Goal: Task Accomplishment & Management: Use online tool/utility

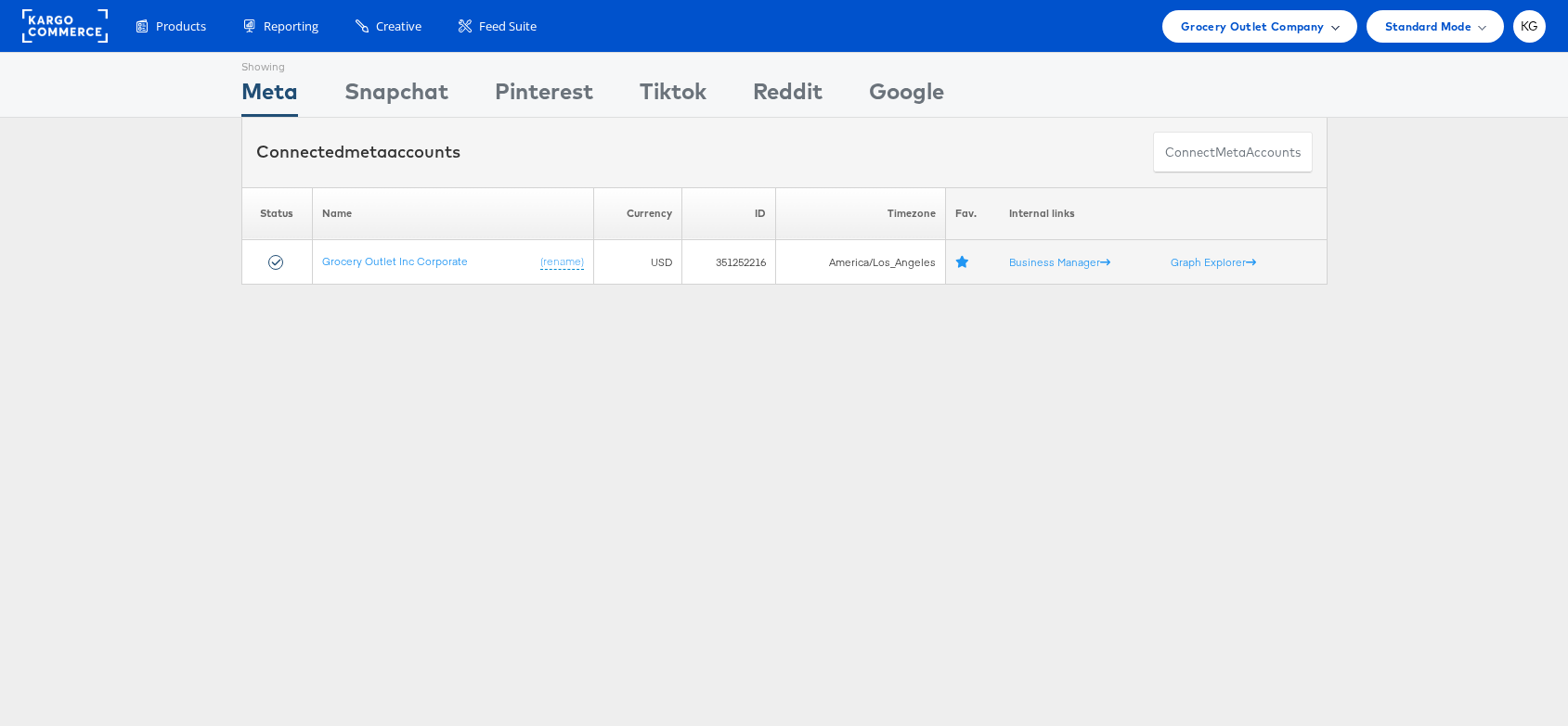
click at [1231, 33] on span "Grocery Outlet Company" at bounding box center [1252, 26] width 143 height 20
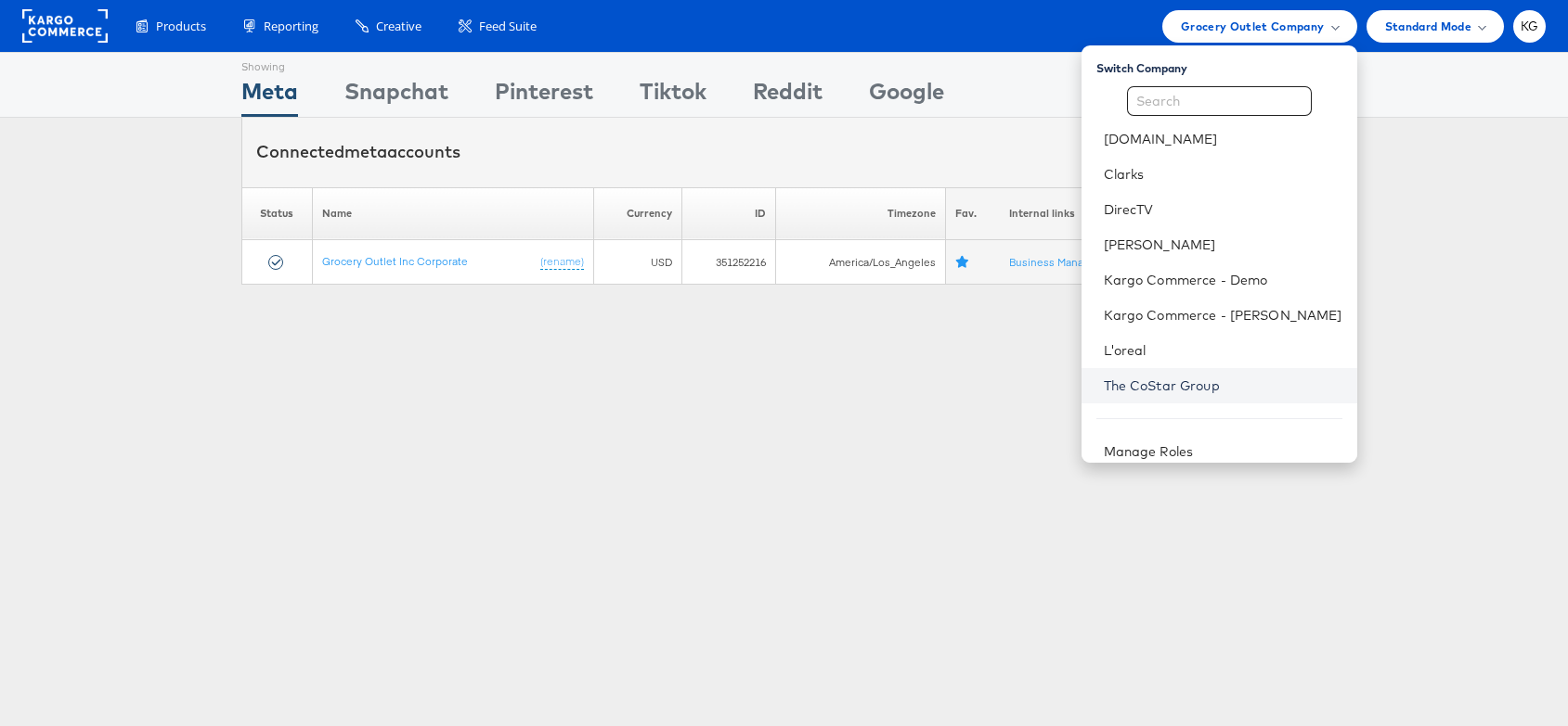
click at [1237, 387] on link "The CoStar Group" at bounding box center [1223, 386] width 238 height 19
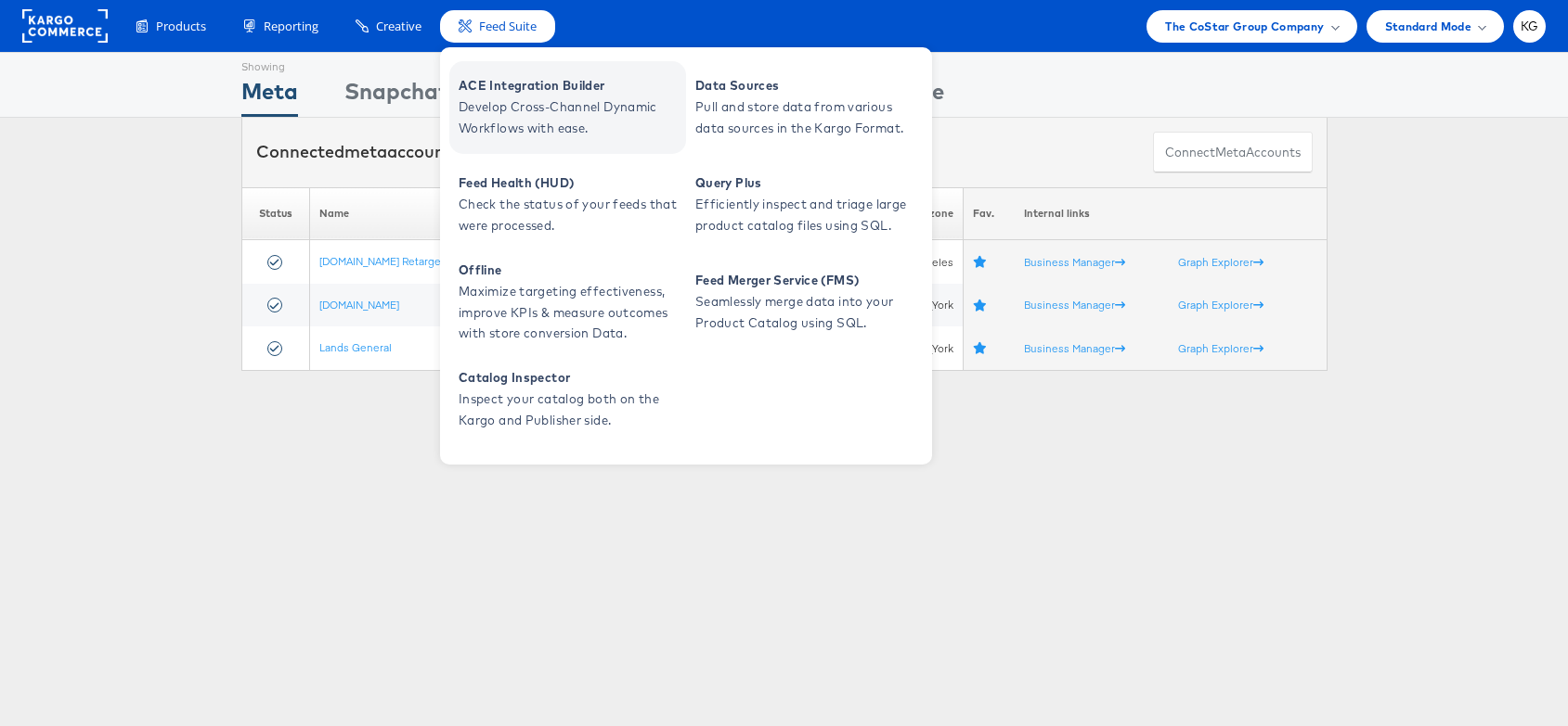
click at [530, 97] on span "Develop Cross-Channel Dynamic Workflows with ease." at bounding box center [569, 118] width 223 height 43
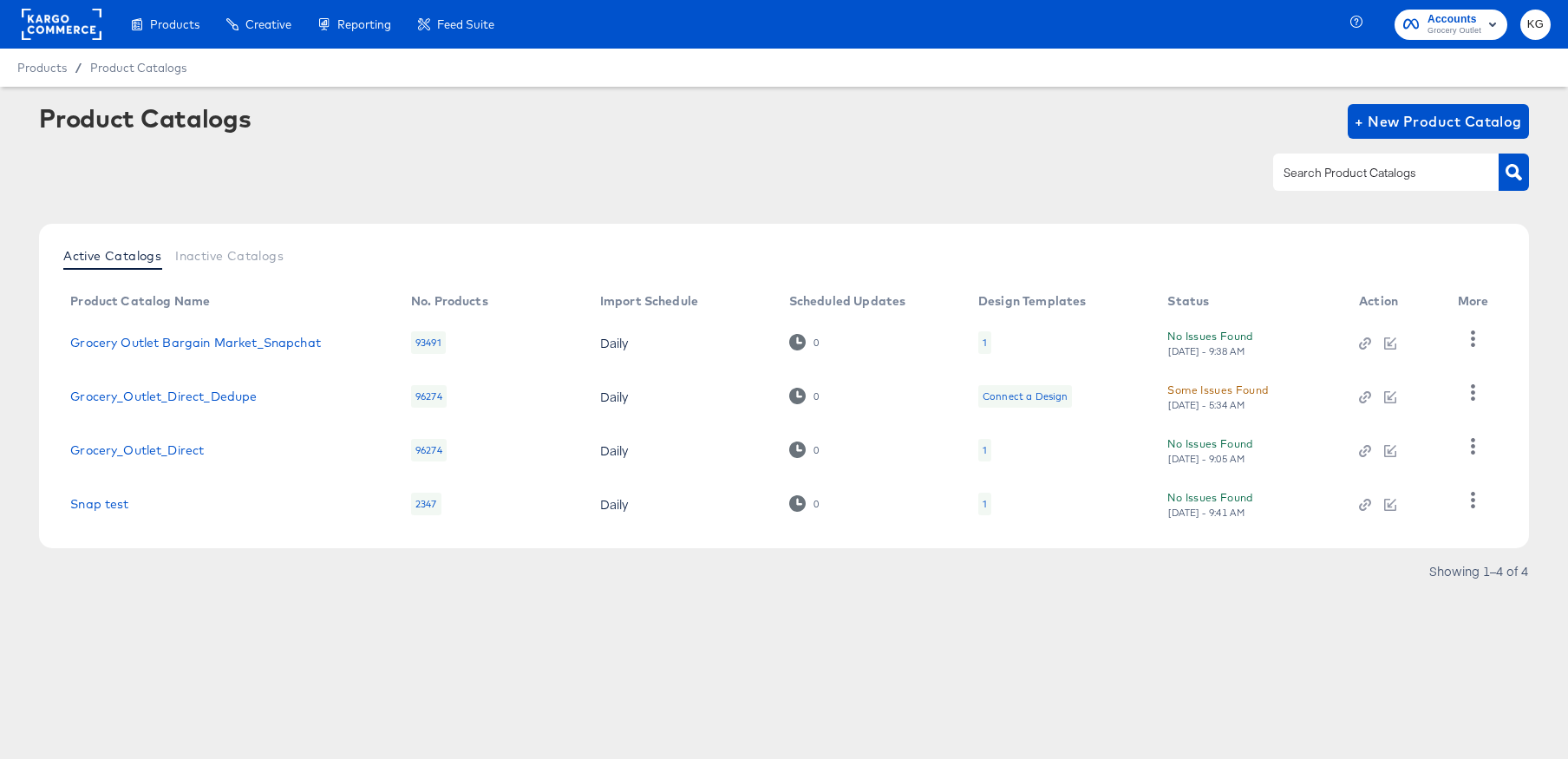
click at [1438, 24] on span "Grocery Outlet" at bounding box center [1455, 31] width 54 height 14
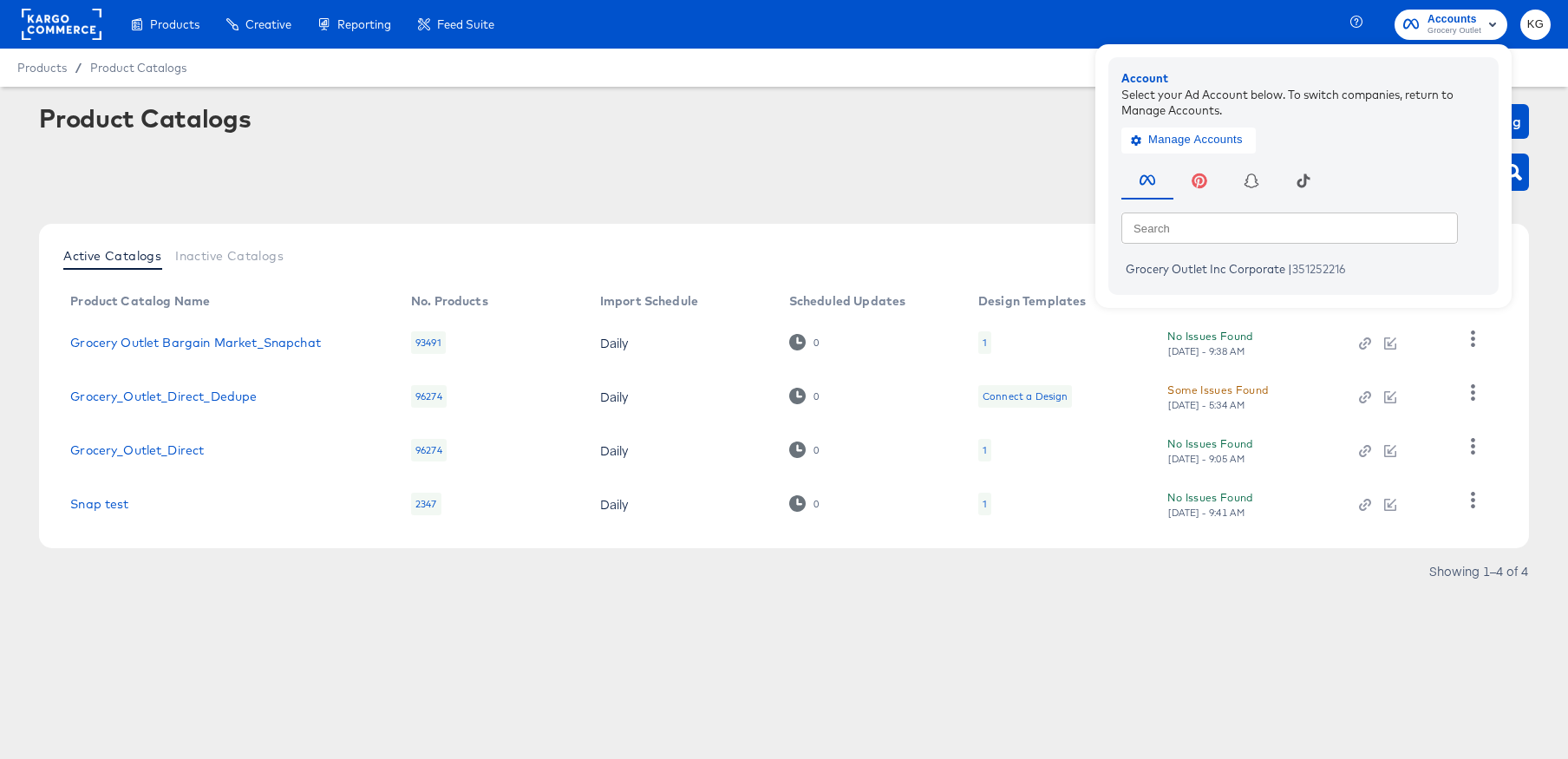
click at [1303, 13] on div "Products Products Product Catalogs Enhance Your Product Catalog, Map Them to Pu…" at bounding box center [784, 24] width 1568 height 49
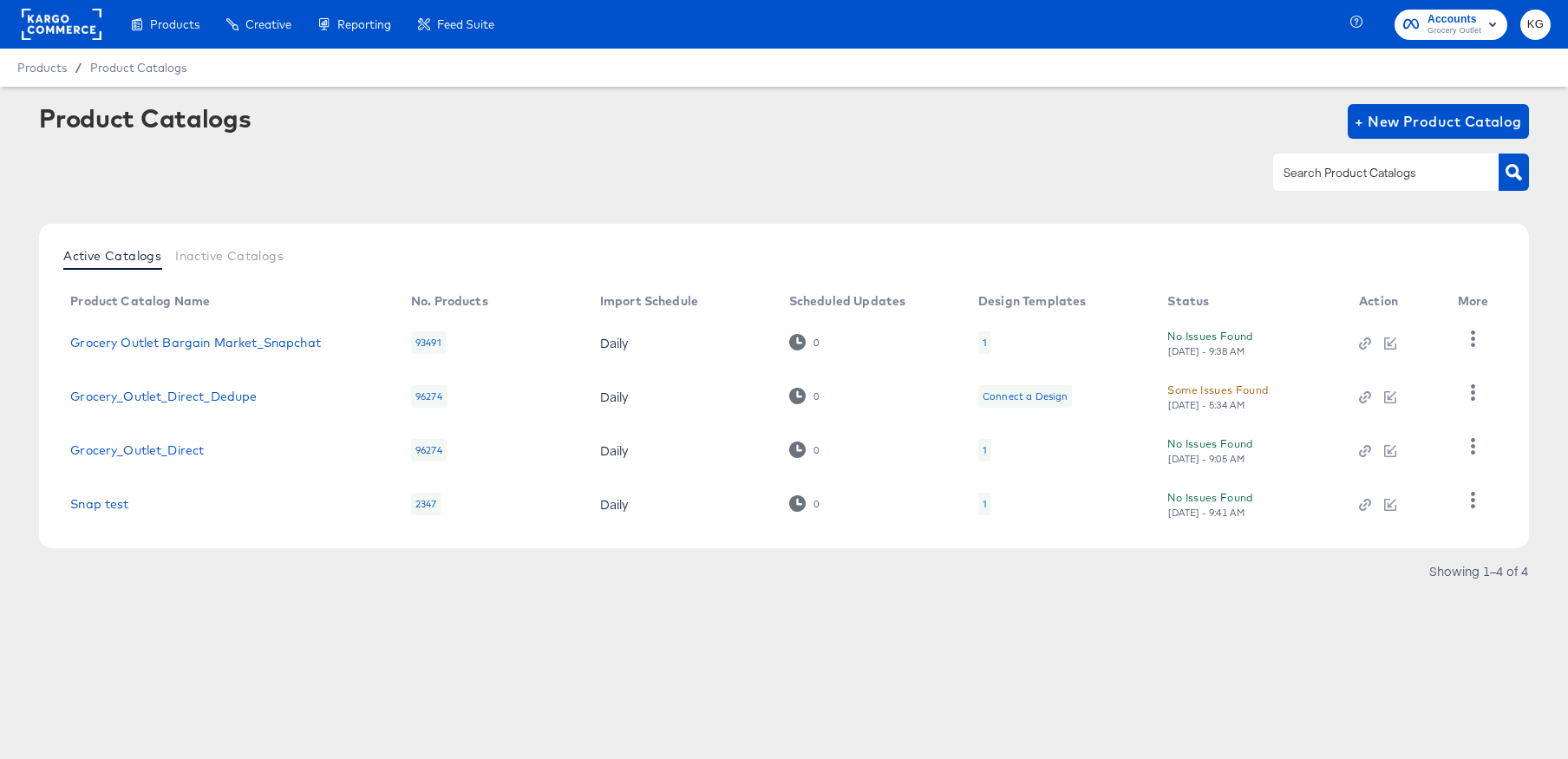
click at [38, 16] on rect at bounding box center [62, 24] width 80 height 31
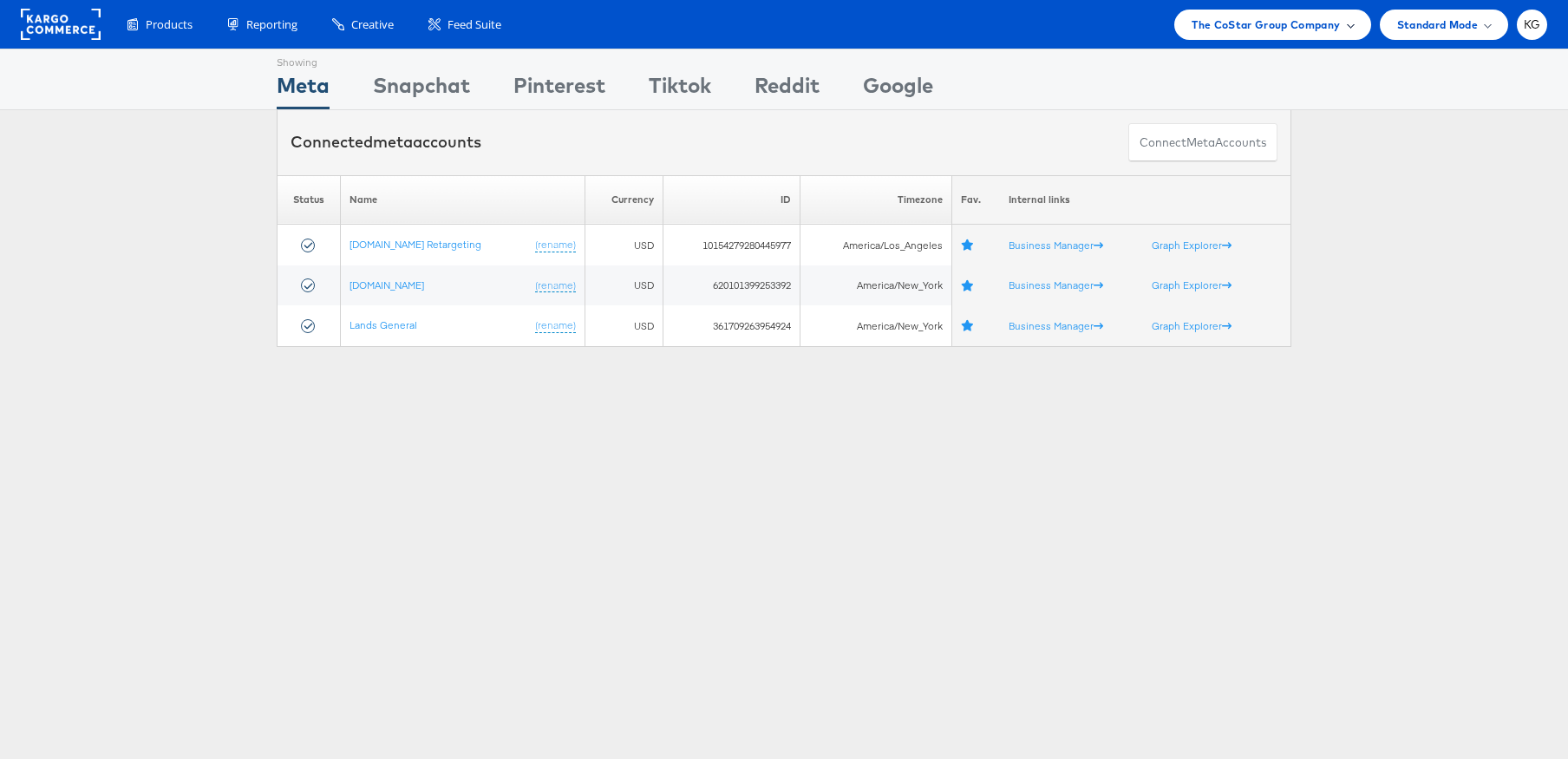
click at [1352, 29] on div "The CoStar Group Company" at bounding box center [1272, 24] width 196 height 30
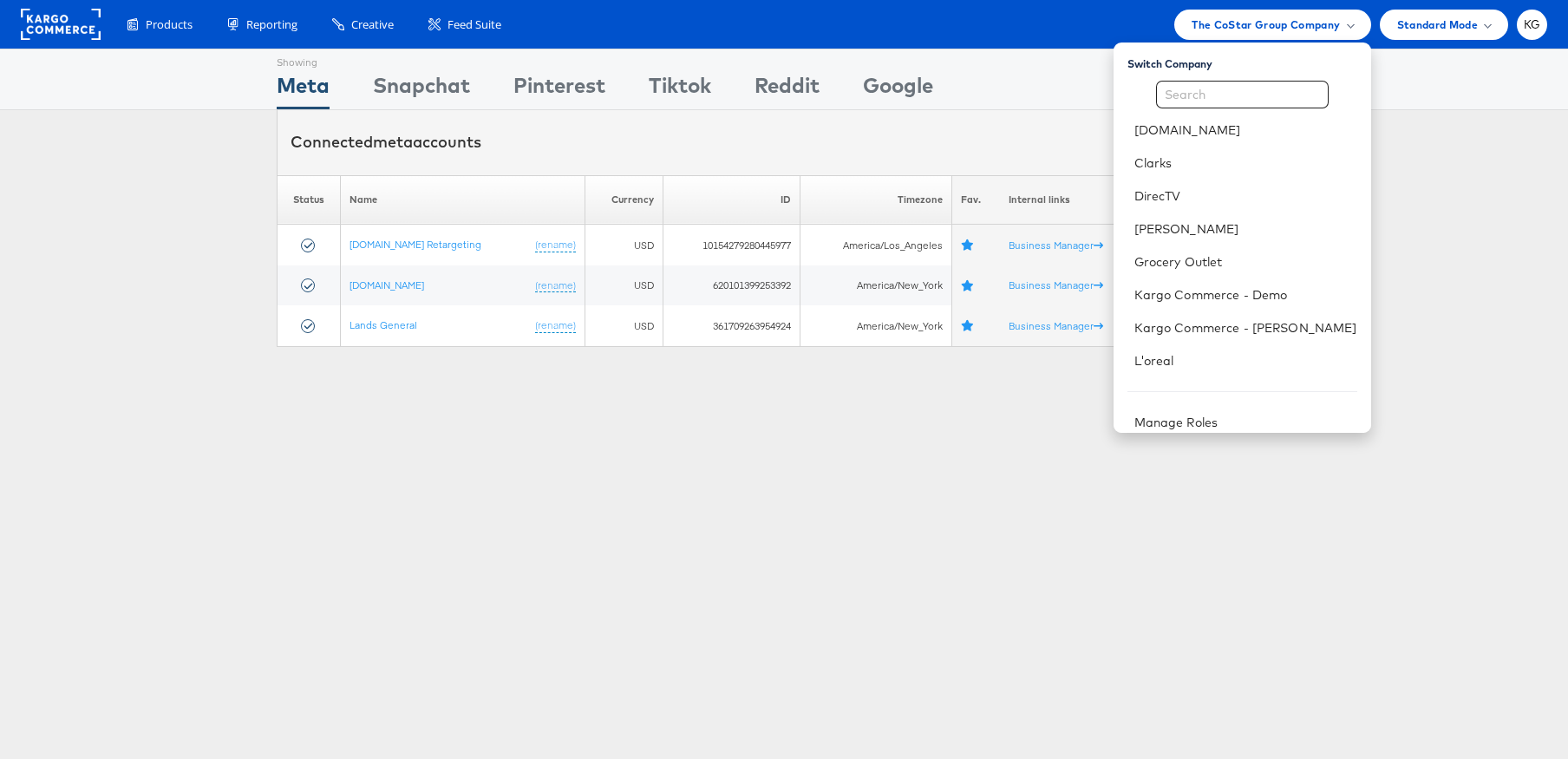
click at [881, 435] on div "Showing Meta Showing [GEOGRAPHIC_DATA] Showing Pinterest Showing Tiktok Showing…" at bounding box center [784, 482] width 1568 height 868
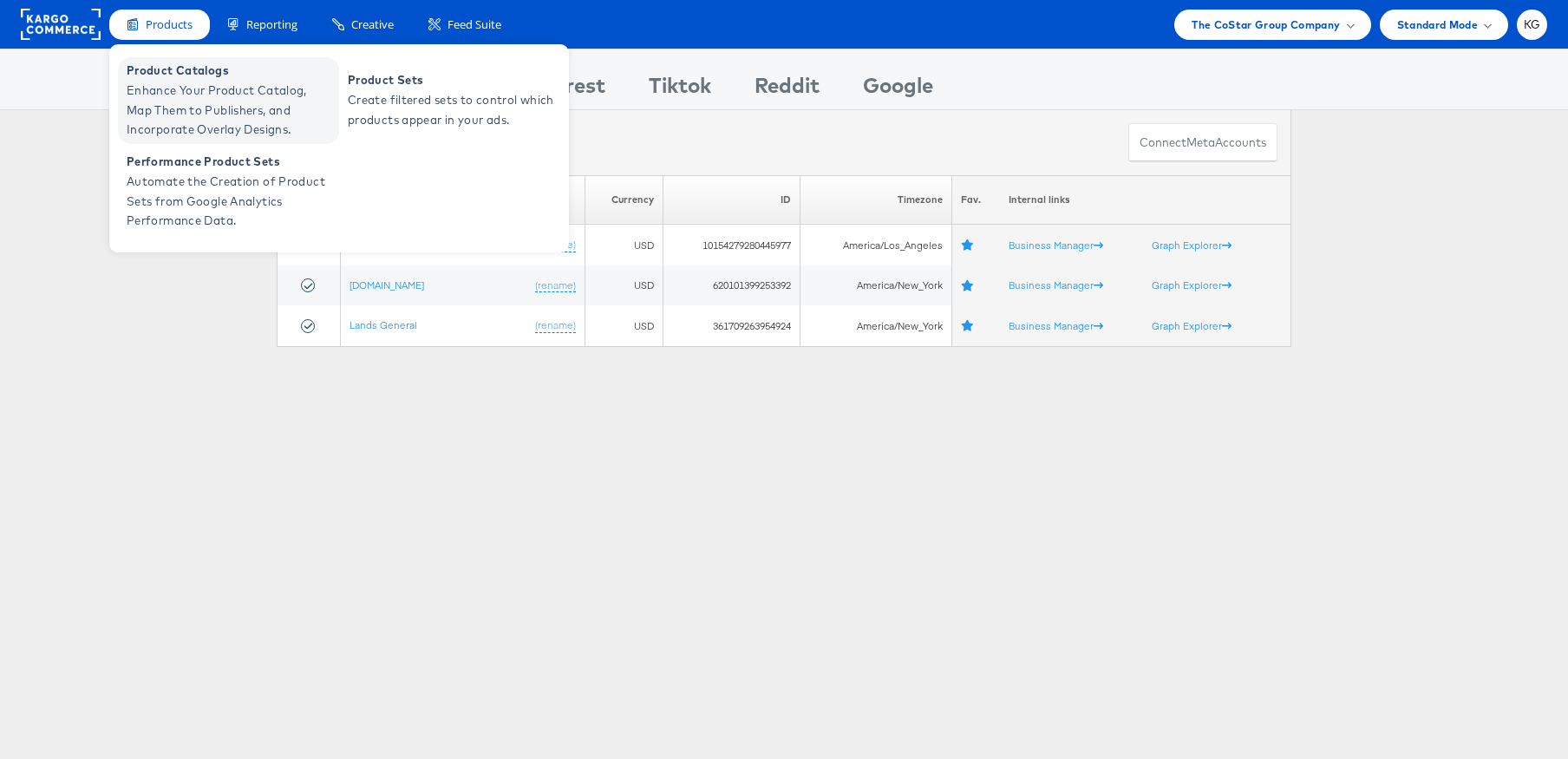
click at [171, 91] on span "Enhance Your Product Catalog, Map Them to Publishers, and Incorporate Overlay D…" at bounding box center [231, 111] width 208 height 59
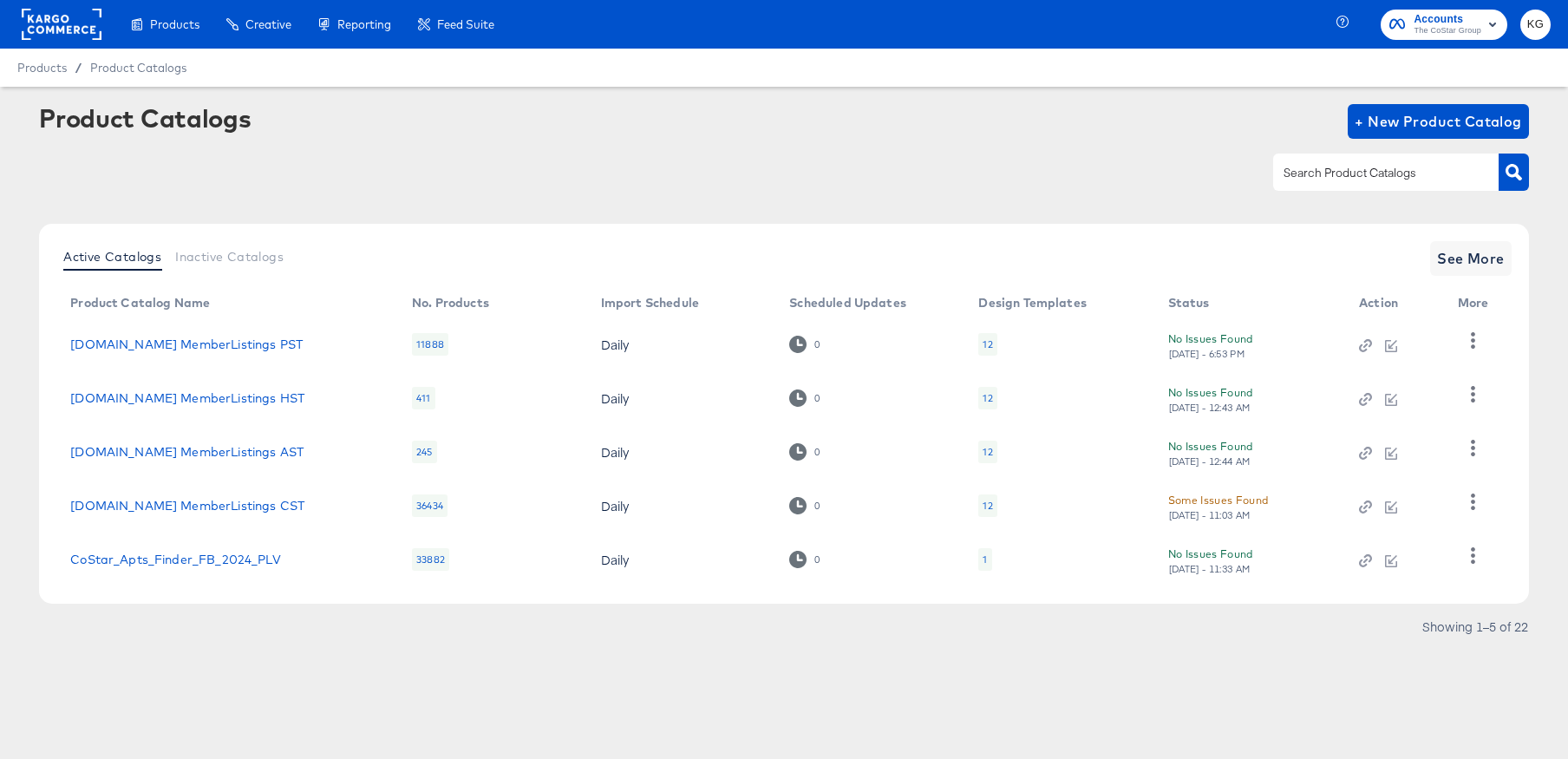
click at [1301, 164] on input "text" at bounding box center [1372, 172] width 184 height 20
type input "MST"
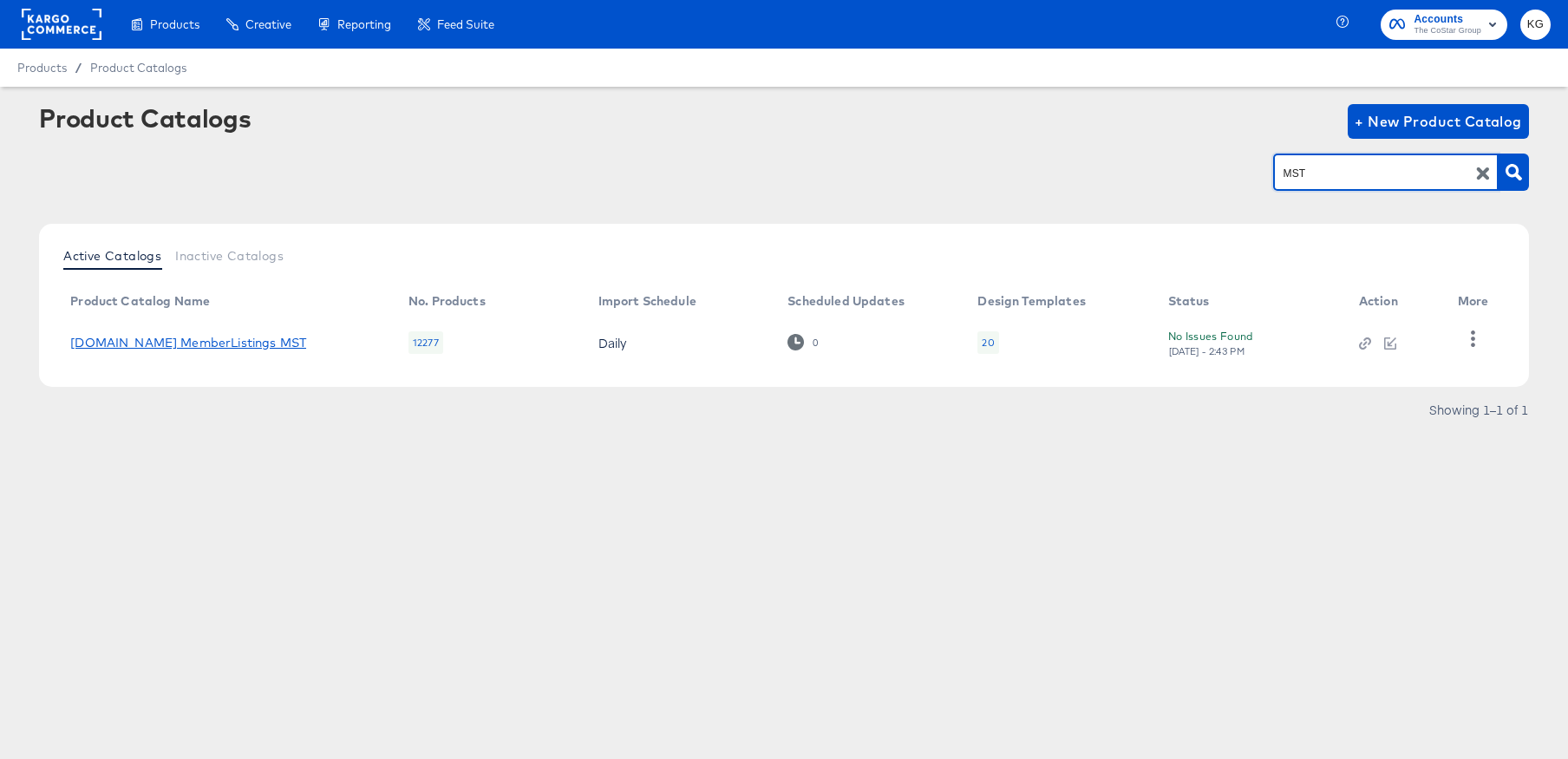
click at [250, 341] on link "Homes.com MemberListings MST" at bounding box center [188, 343] width 236 height 14
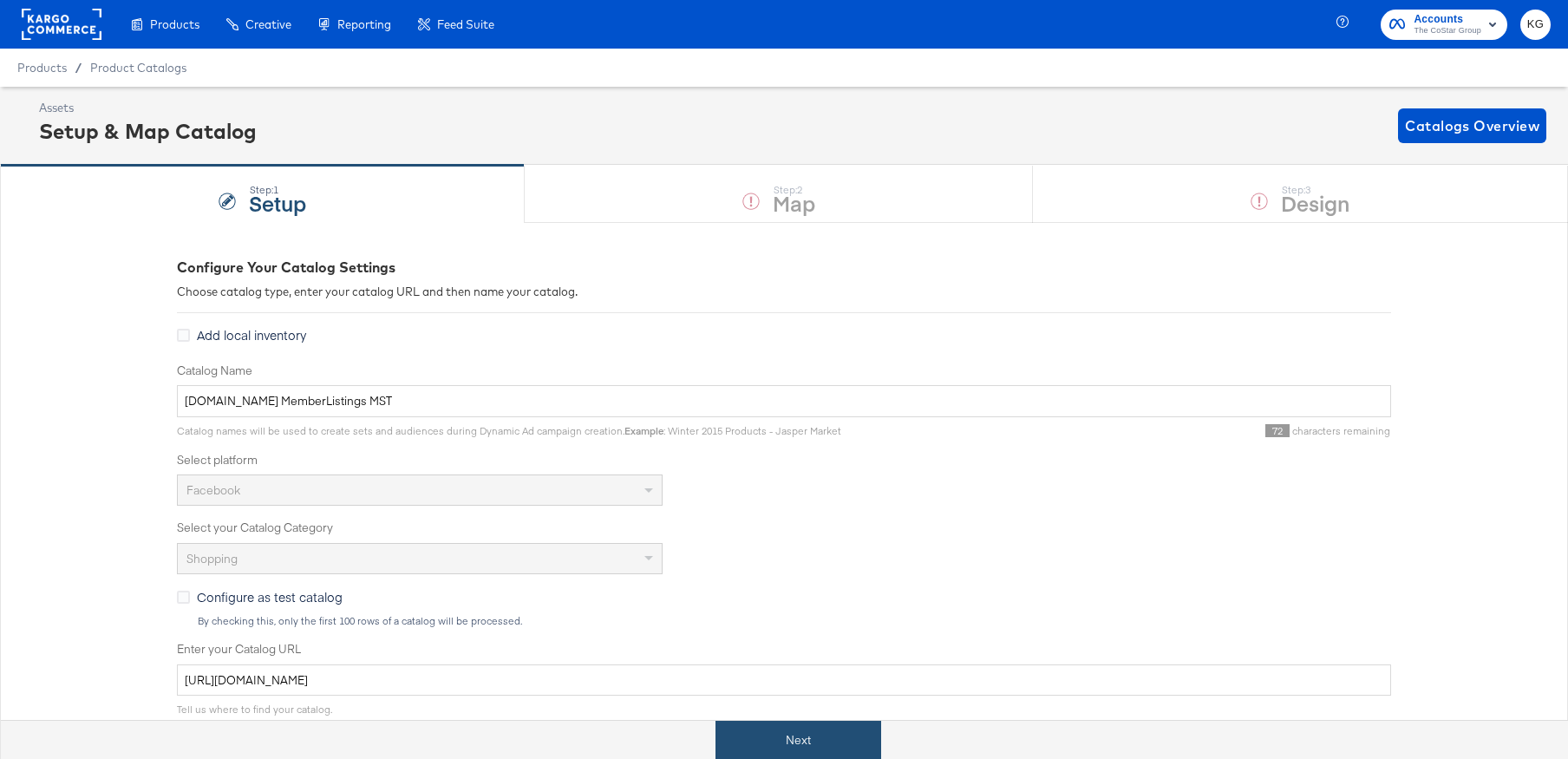
click at [843, 741] on button "Next" at bounding box center [798, 740] width 165 height 39
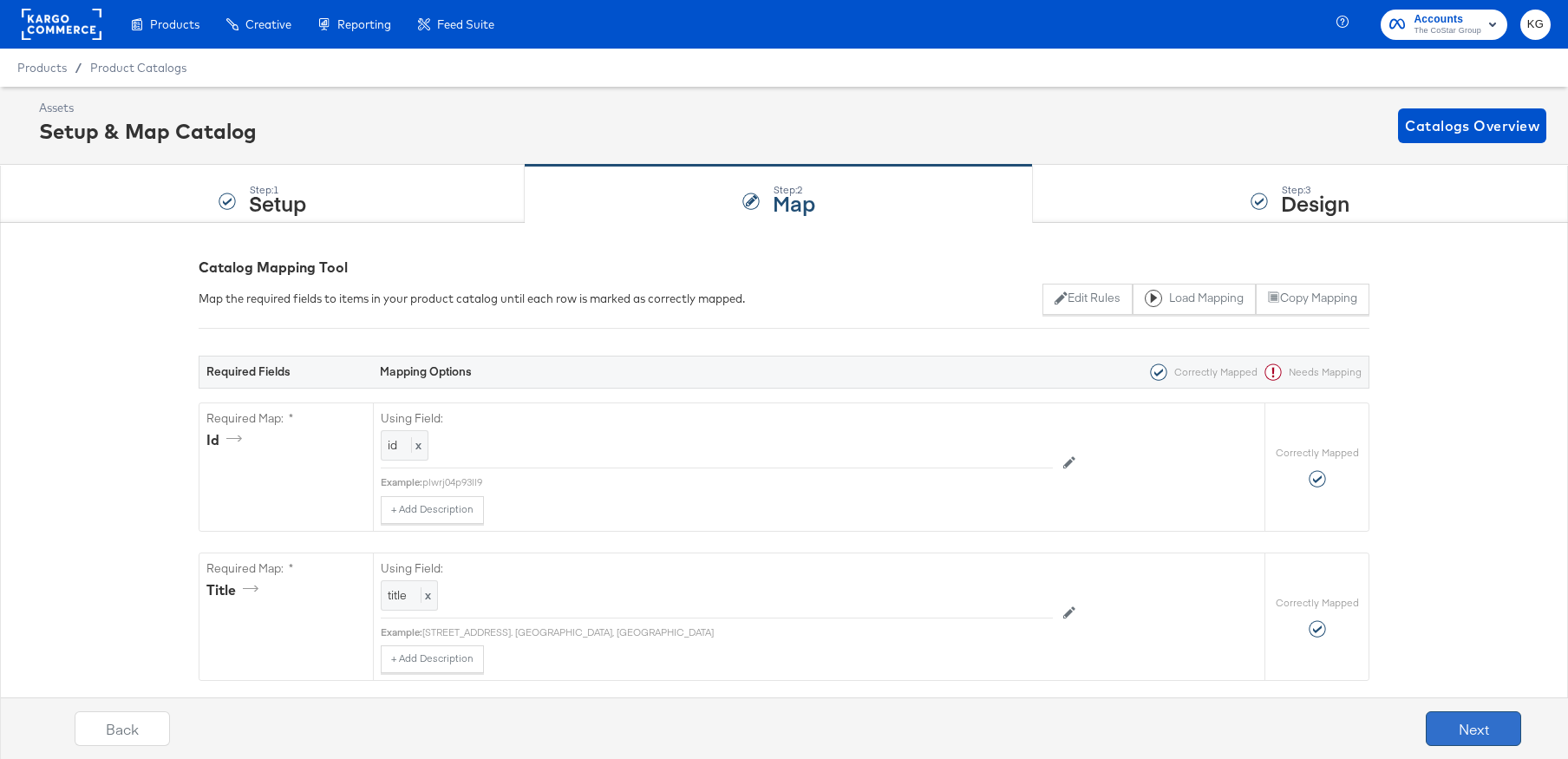
click at [1493, 727] on button "Next" at bounding box center [1474, 729] width 96 height 35
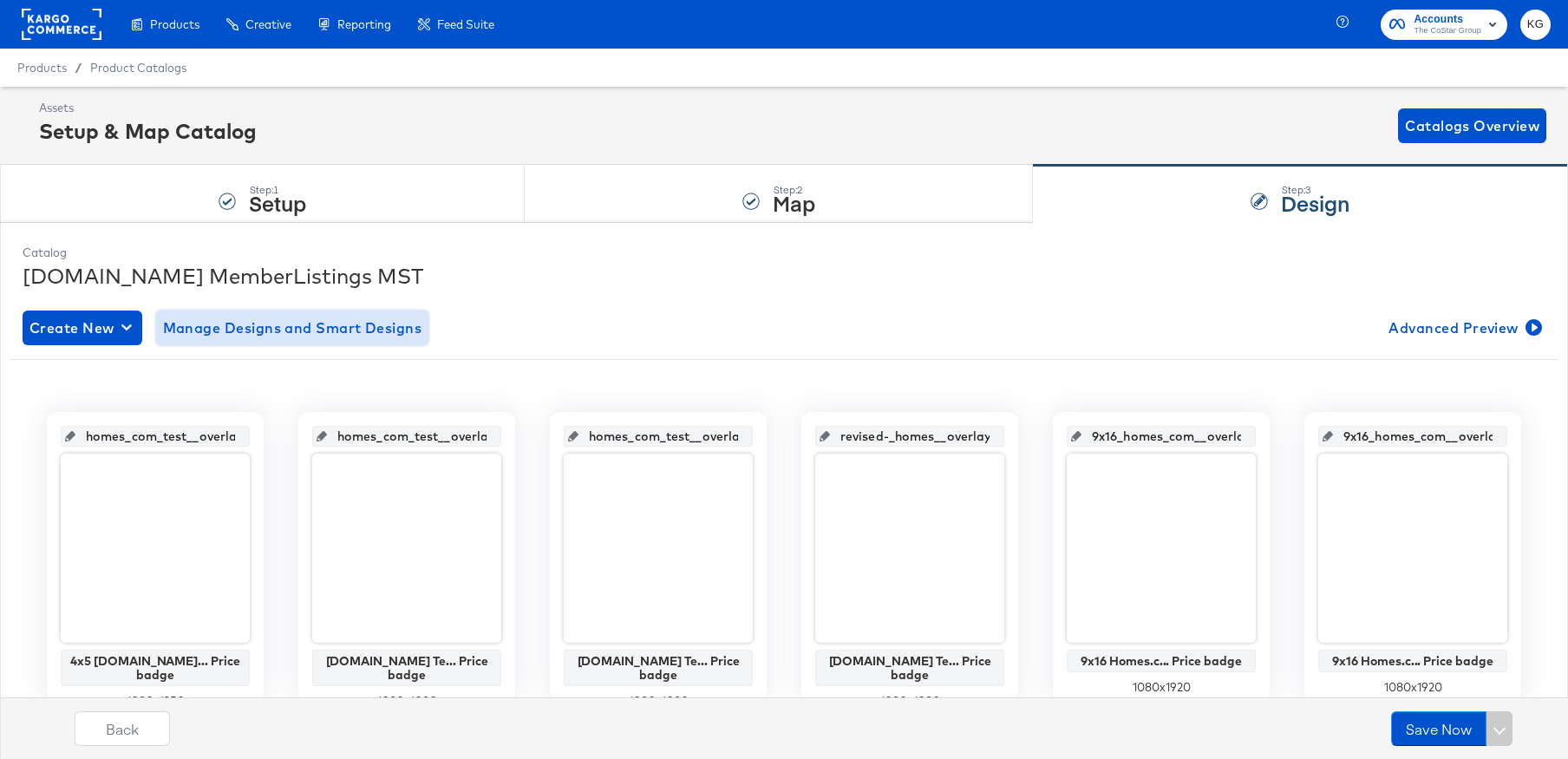
click at [353, 324] on span "Manage Designs and Smart Designs" at bounding box center [292, 328] width 259 height 24
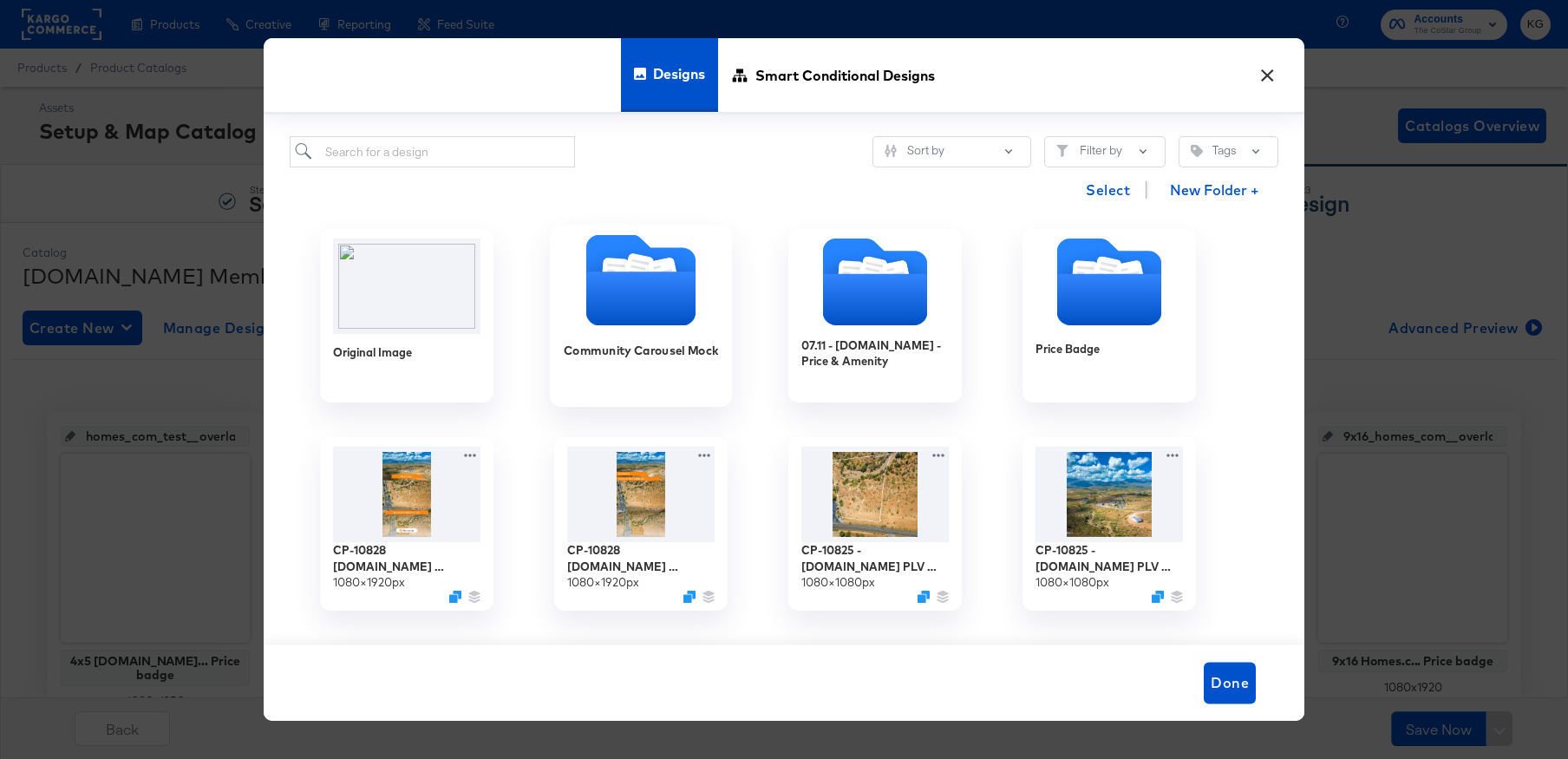
click at [674, 278] on icon "Folder" at bounding box center [641, 299] width 110 height 54
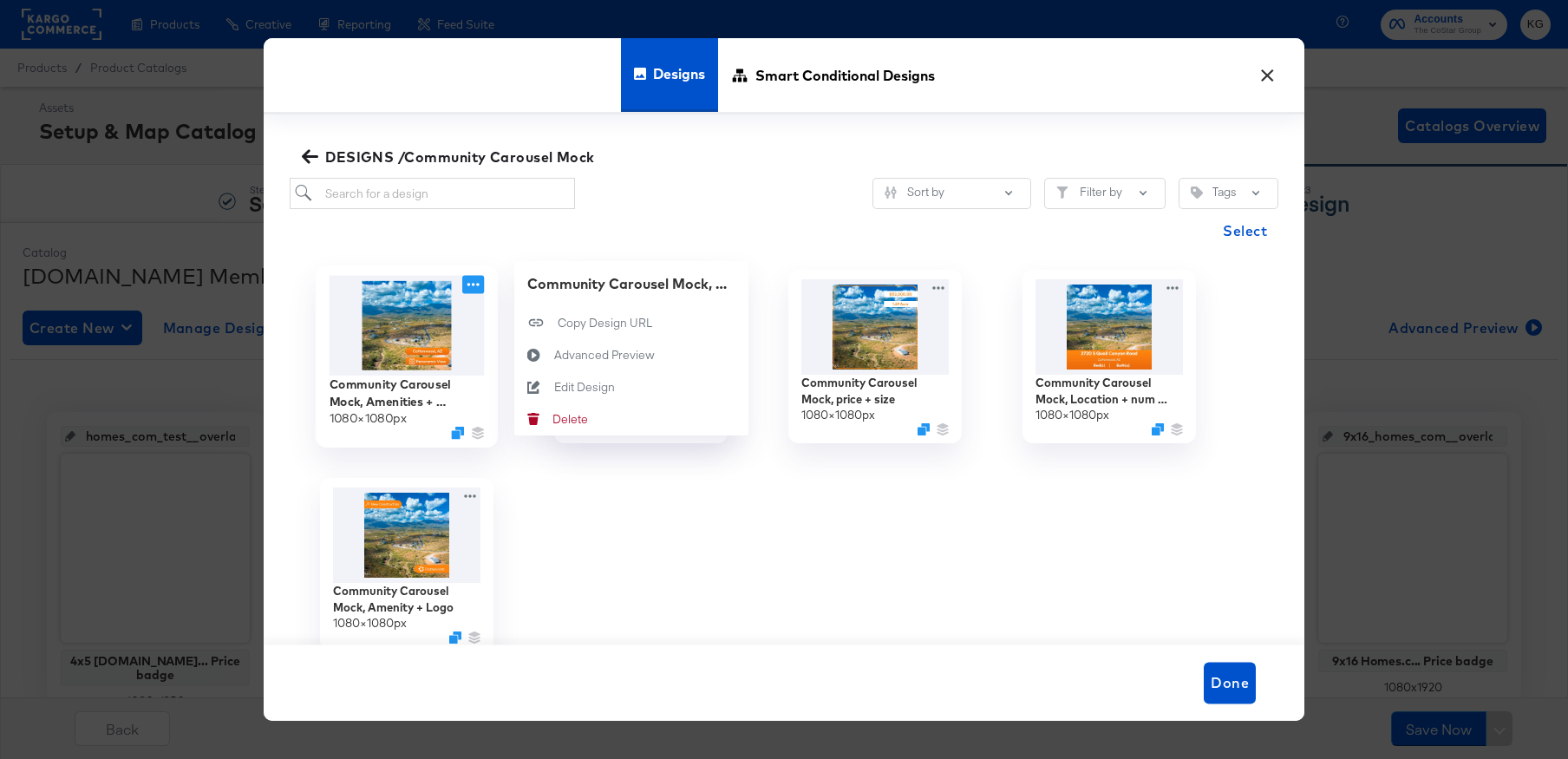
click at [472, 285] on icon at bounding box center [473, 285] width 12 height 3
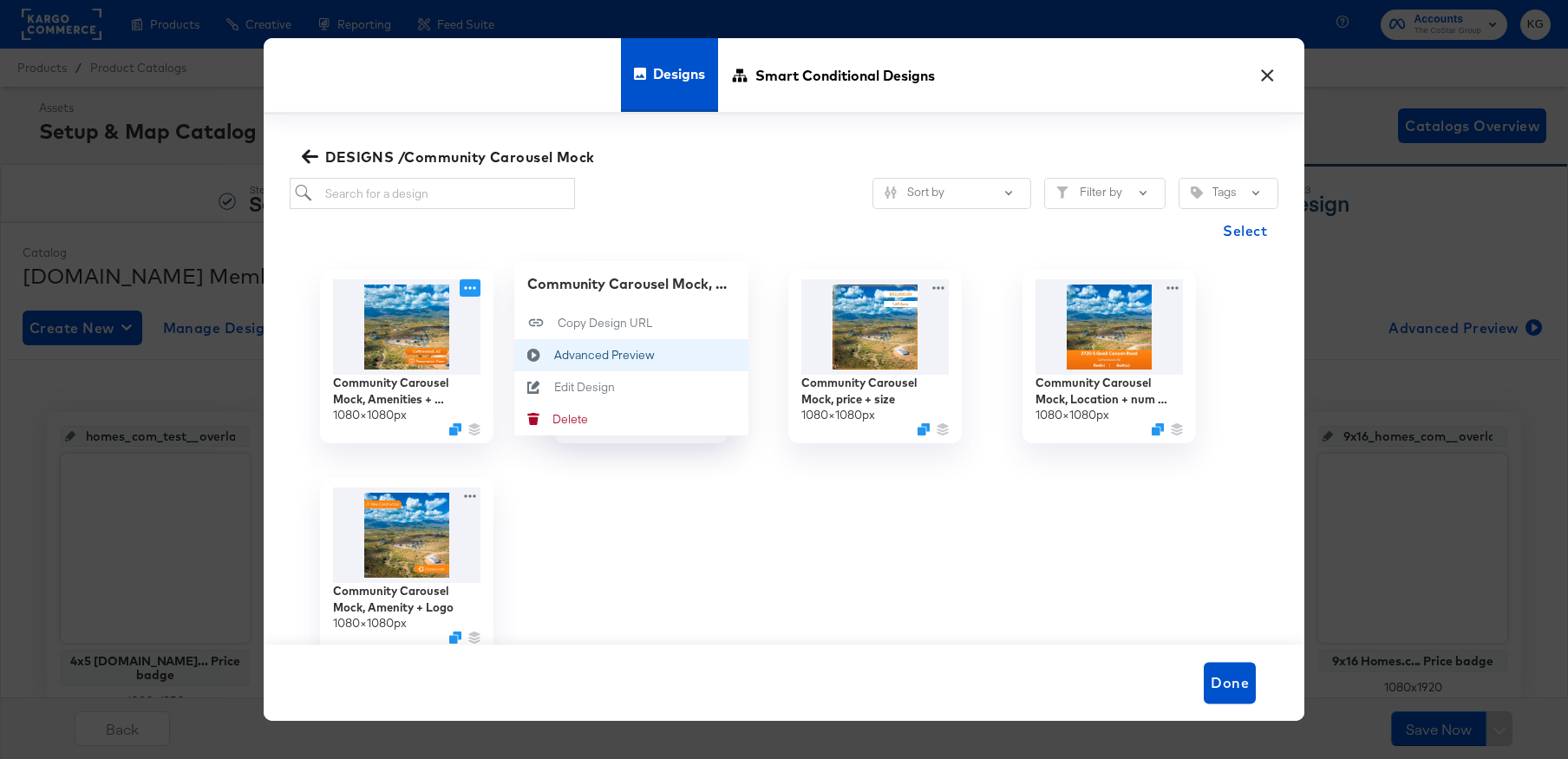
click at [554, 356] on div "Advanced Preview Advanced Preview" at bounding box center [554, 356] width 0 height 0
